Goal: Task Accomplishment & Management: Use online tool/utility

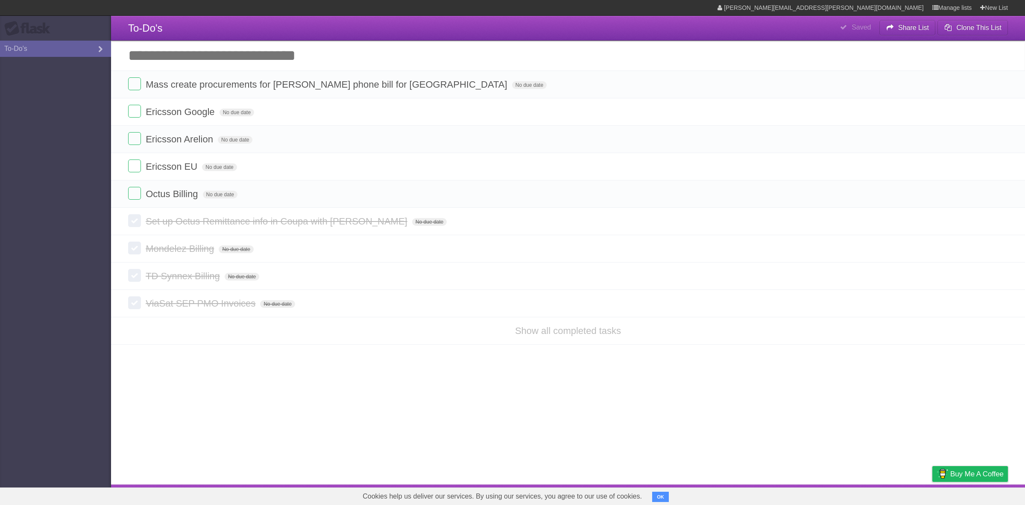
click at [236, 58] on input "Add another task" at bounding box center [568, 56] width 914 height 30
type input "**********"
click input "*********" at bounding box center [0, 0] width 0 height 0
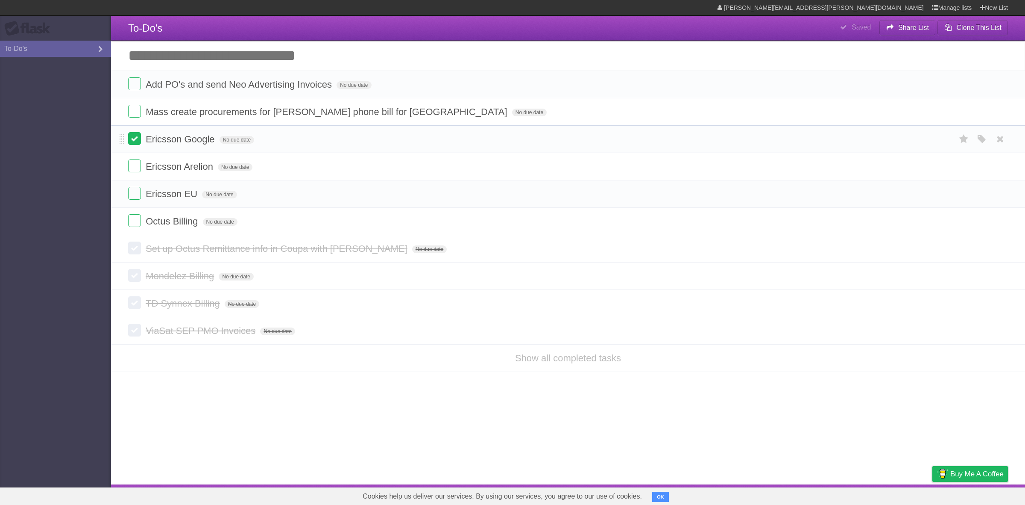
click at [134, 140] on label at bounding box center [134, 138] width 13 height 13
click at [133, 165] on label at bounding box center [134, 165] width 13 height 13
click at [136, 167] on label at bounding box center [134, 165] width 13 height 13
click at [135, 167] on label at bounding box center [134, 165] width 13 height 13
click at [134, 192] on label at bounding box center [134, 193] width 13 height 13
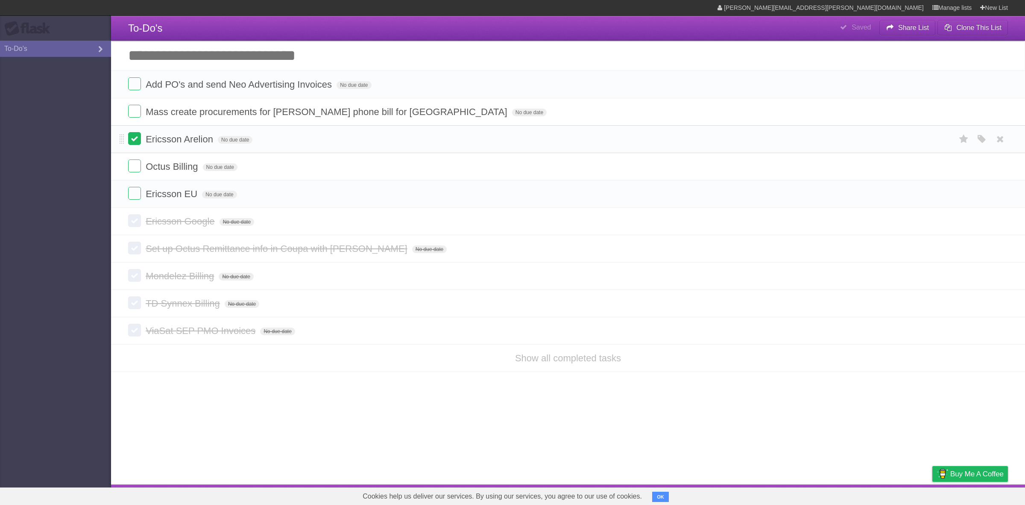
click at [135, 138] on label at bounding box center [134, 138] width 13 height 13
click at [999, 194] on icon at bounding box center [1001, 194] width 12 height 14
click at [132, 197] on label at bounding box center [134, 193] width 13 height 13
click at [132, 223] on label at bounding box center [134, 220] width 13 height 13
